Goal: Task Accomplishment & Management: Use online tool/utility

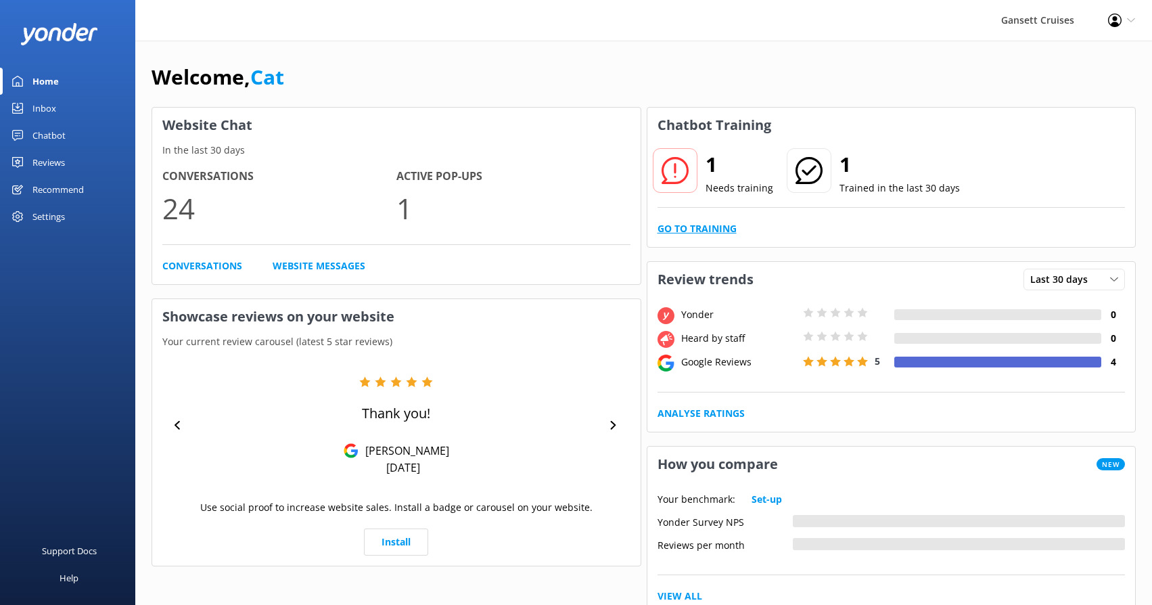
click at [686, 231] on link "Go to Training" at bounding box center [696, 228] width 79 height 15
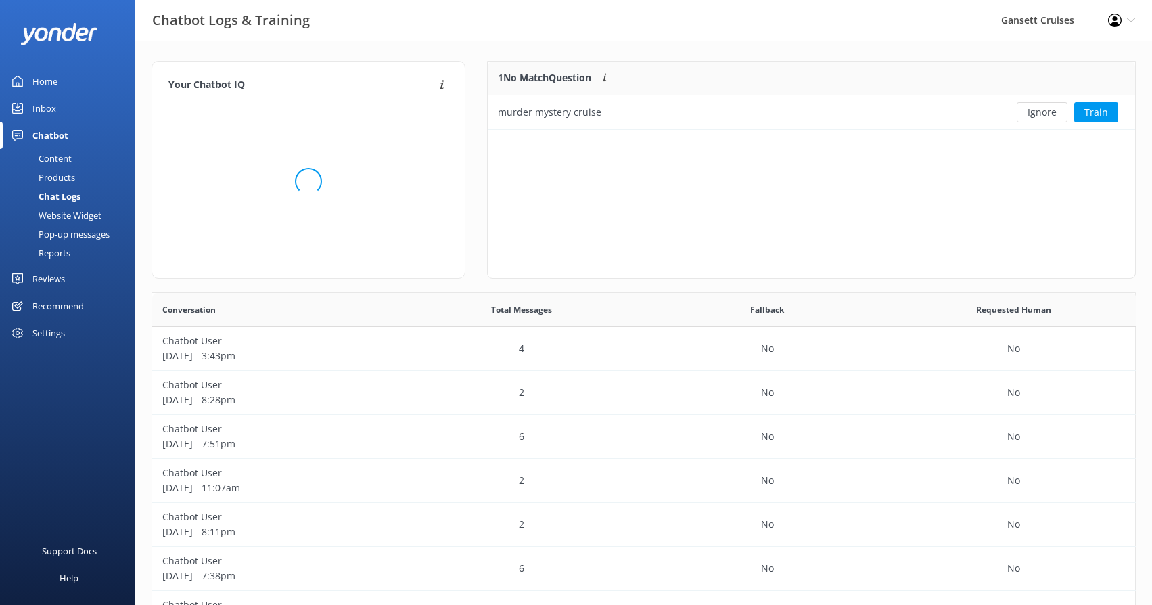
scroll to position [474, 983]
click at [1084, 108] on button "Train" at bounding box center [1096, 112] width 44 height 20
